Goal: Information Seeking & Learning: Learn about a topic

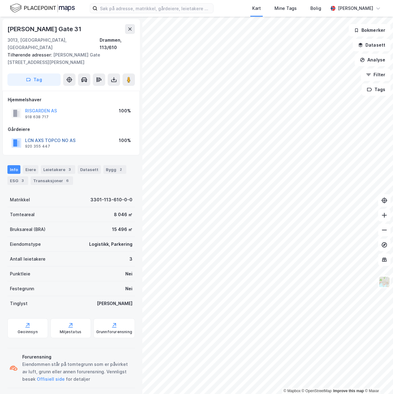
click at [0, 0] on button "LCN AXS TOPCO NO AS" at bounding box center [0, 0] width 0 height 0
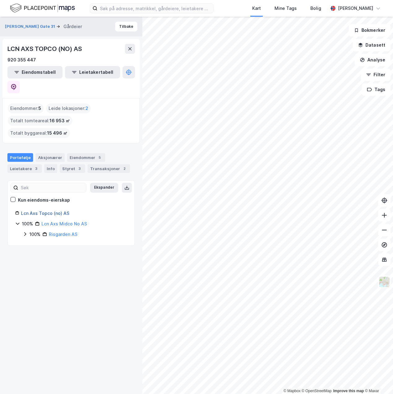
click at [45, 211] on link "Lcn Axs Topco (no) AS" at bounding box center [45, 213] width 48 height 5
click at [26, 232] on icon at bounding box center [25, 234] width 2 height 4
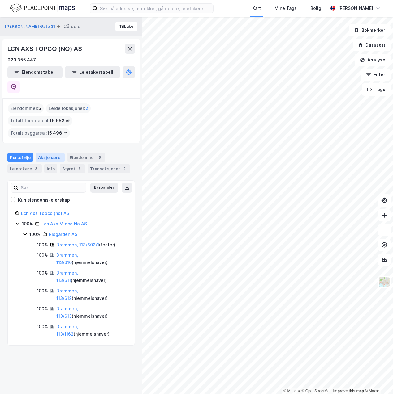
click at [52, 153] on div "Aksjonærer" at bounding box center [50, 157] width 29 height 9
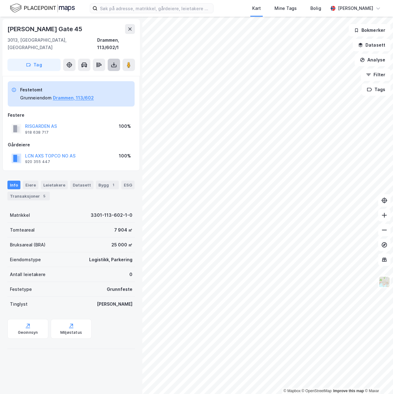
click at [112, 62] on icon at bounding box center [114, 65] width 6 height 6
click at [93, 75] on div "Last ned grunnbok" at bounding box center [83, 77] width 36 height 5
click at [86, 94] on button "Drammen, 113/602" at bounding box center [73, 97] width 41 height 7
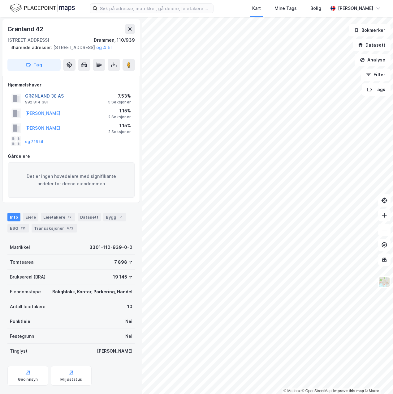
click at [0, 0] on button "GRØNLAND 38 AS" at bounding box center [0, 0] width 0 height 0
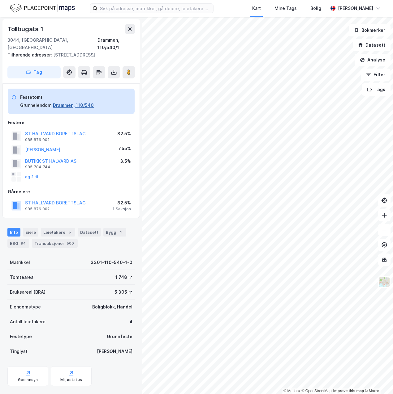
click at [73, 104] on button "Drammen, 110/540" at bounding box center [73, 105] width 41 height 7
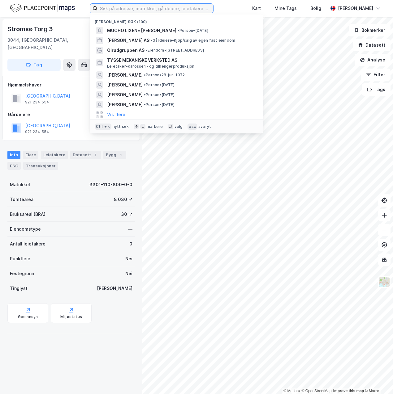
click at [122, 8] on input at bounding box center [155, 8] width 116 height 9
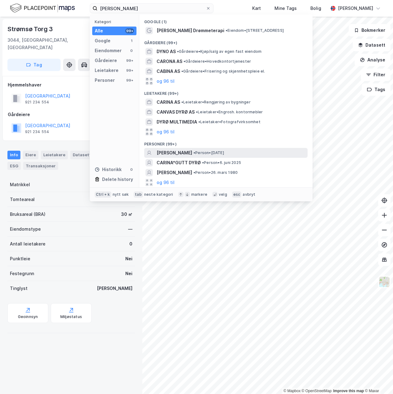
click at [173, 155] on span "[PERSON_NAME]" at bounding box center [174, 152] width 36 height 7
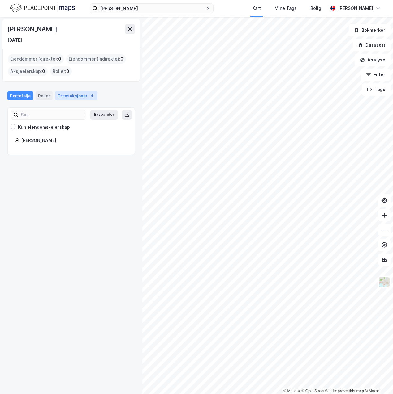
click at [76, 96] on div "Transaksjoner 4" at bounding box center [76, 95] width 42 height 9
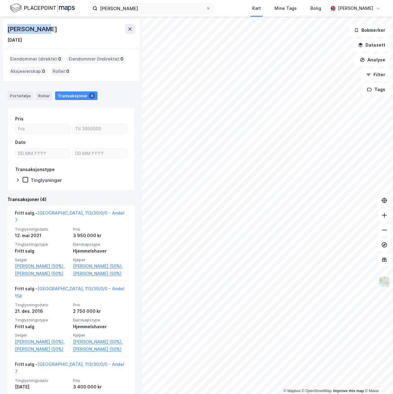
drag, startPoint x: 42, startPoint y: 30, endPoint x: 9, endPoint y: 28, distance: 32.5
click at [9, 28] on div "[PERSON_NAME]" at bounding box center [70, 29] width 127 height 10
click at [93, 36] on div "[DATE]" at bounding box center [70, 39] width 127 height 7
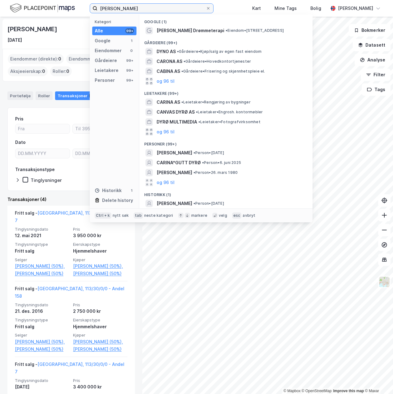
drag, startPoint x: 67, startPoint y: 9, endPoint x: 44, endPoint y: 9, distance: 23.8
click at [44, 9] on div "[PERSON_NAME] Kategori Alle 99+ Google 1 Eiendommer 0 Gårdeiere 99+ Leietakere …" at bounding box center [196, 8] width 393 height 17
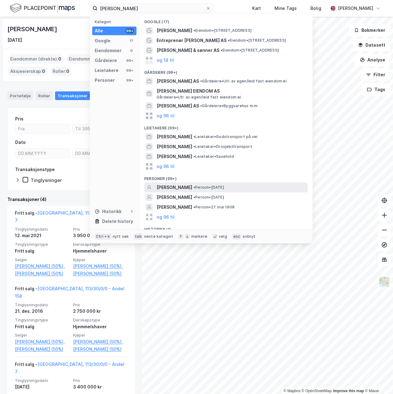
click at [183, 187] on span "[PERSON_NAME]" at bounding box center [174, 187] width 36 height 7
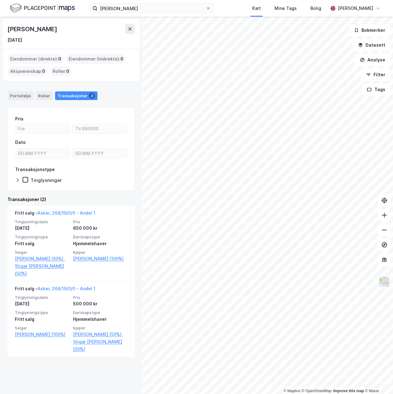
drag, startPoint x: 82, startPoint y: 30, endPoint x: 9, endPoint y: 29, distance: 72.6
click at [9, 29] on div "[PERSON_NAME]" at bounding box center [32, 29] width 51 height 10
copy div "[PERSON_NAME]"
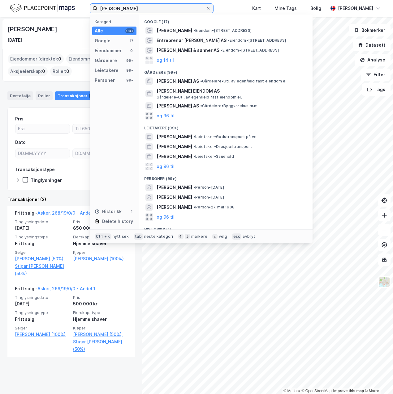
click at [165, 10] on input "[PERSON_NAME]" at bounding box center [151, 8] width 108 height 9
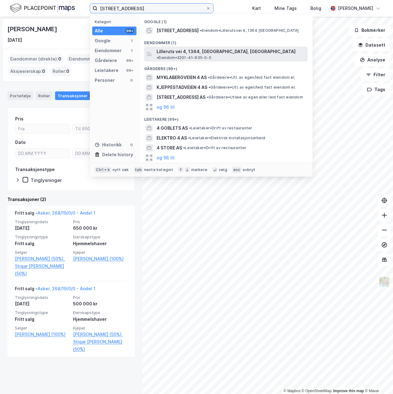
type input "[STREET_ADDRESS]"
click at [173, 47] on div "Lilleruts vei 4, 1364, [GEOGRAPHIC_DATA], [GEOGRAPHIC_DATA] • Eiendom • 3201-41…" at bounding box center [225, 54] width 163 height 15
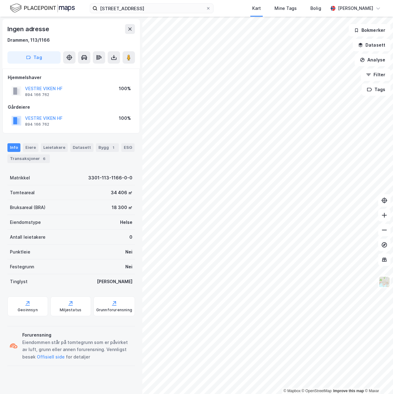
click at [53, 86] on div "VESTRE VIKEN HF" at bounding box center [43, 88] width 37 height 7
click at [0, 0] on button "VESTRE VIKEN HF" at bounding box center [0, 0] width 0 height 0
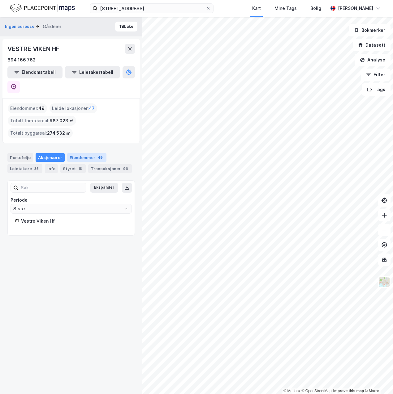
click at [75, 153] on div "Eiendommer 49" at bounding box center [86, 157] width 39 height 9
